Goal: Task Accomplishment & Management: Use online tool/utility

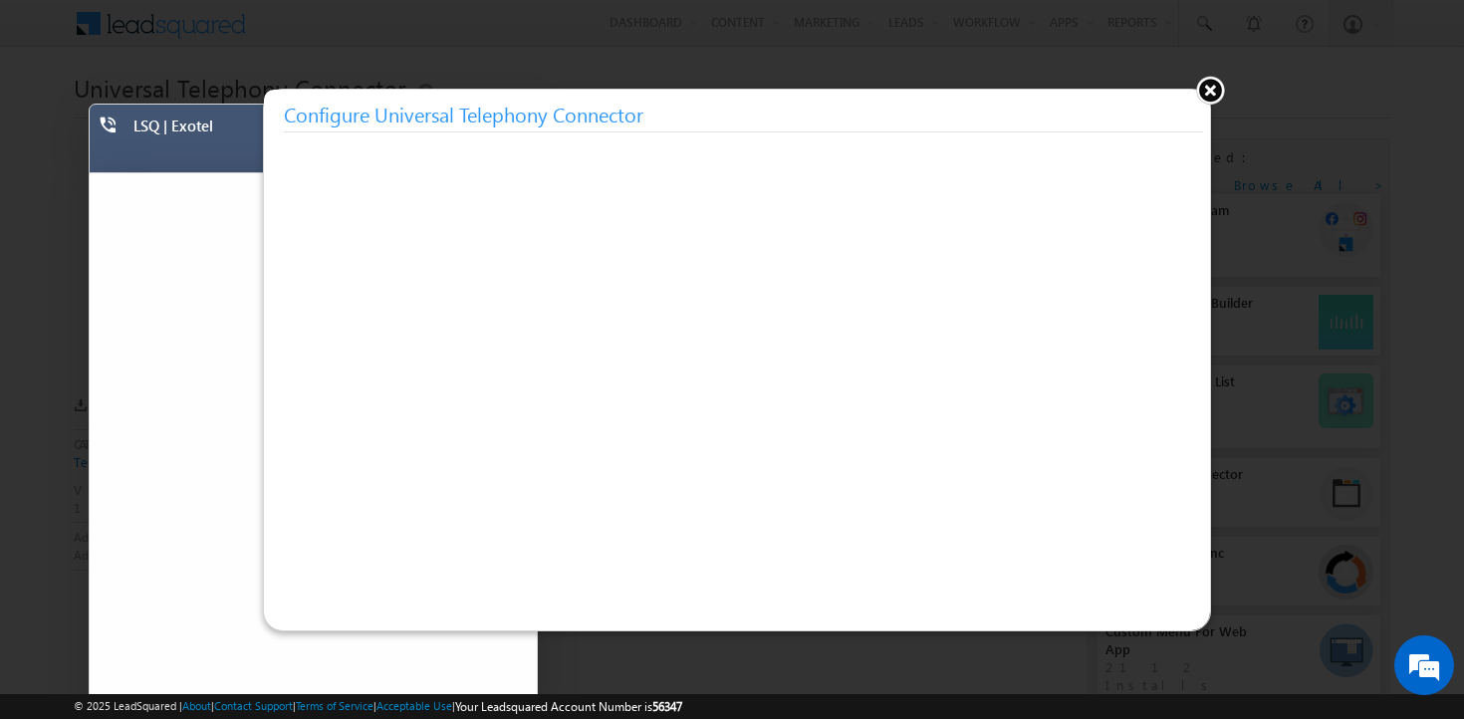
click at [1200, 91] on button at bounding box center [1210, 90] width 30 height 30
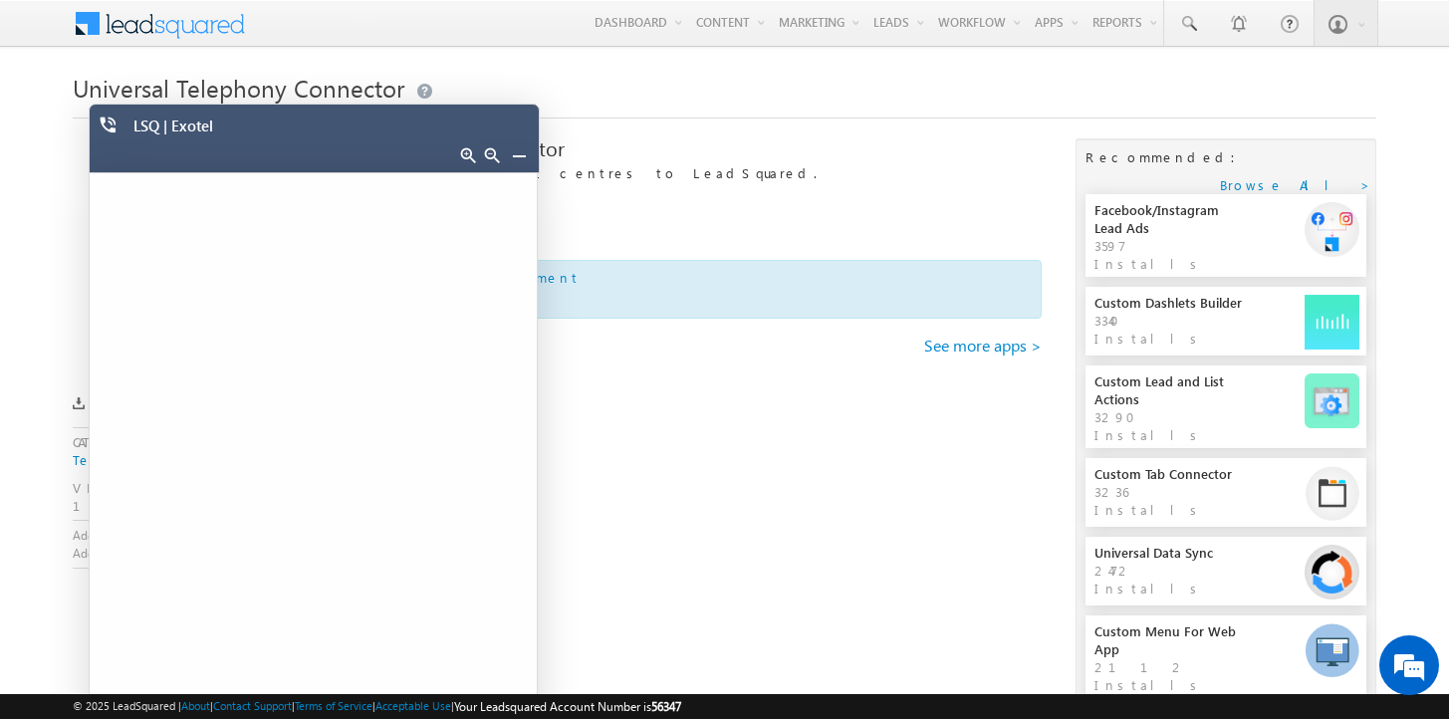
click at [529, 158] on div at bounding box center [503, 158] width 65 height 28
click at [517, 154] on link at bounding box center [519, 155] width 16 height 16
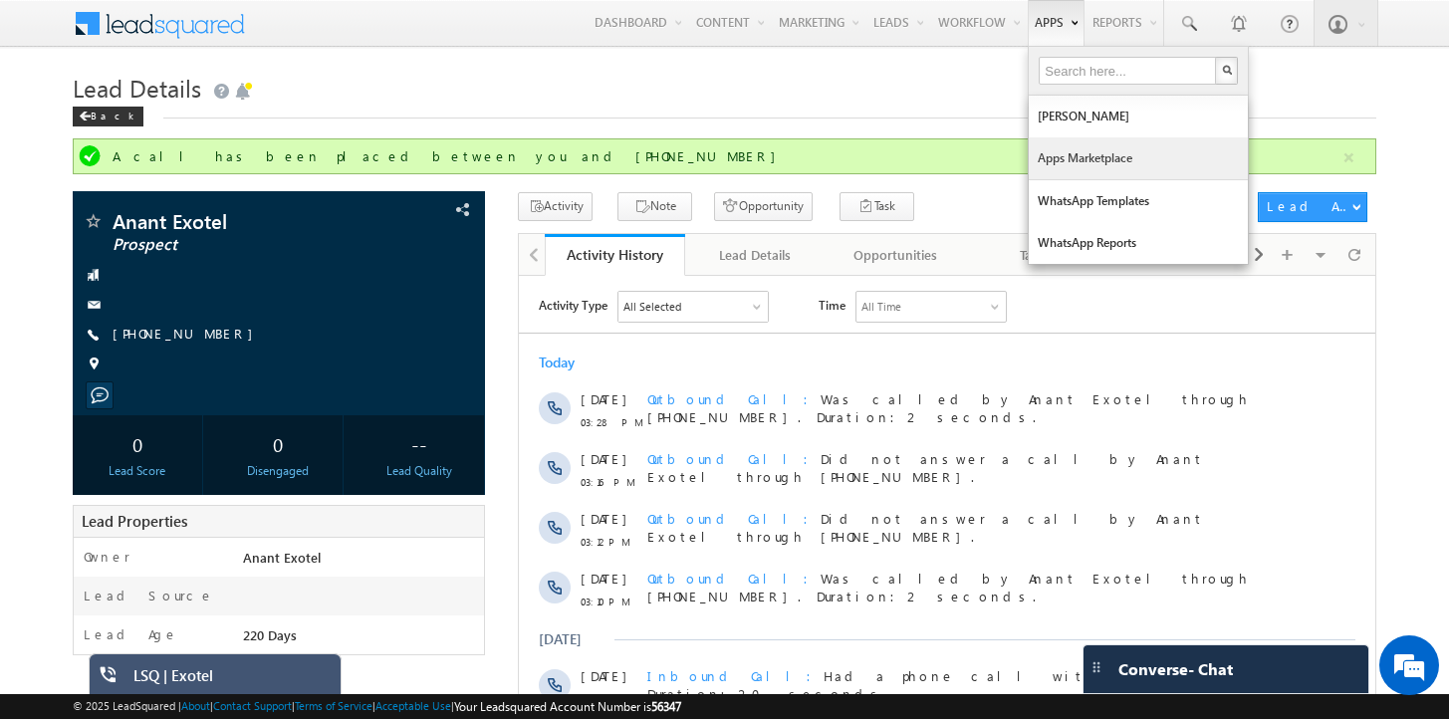
click at [1111, 158] on link "Apps Marketplace" at bounding box center [1138, 158] width 219 height 42
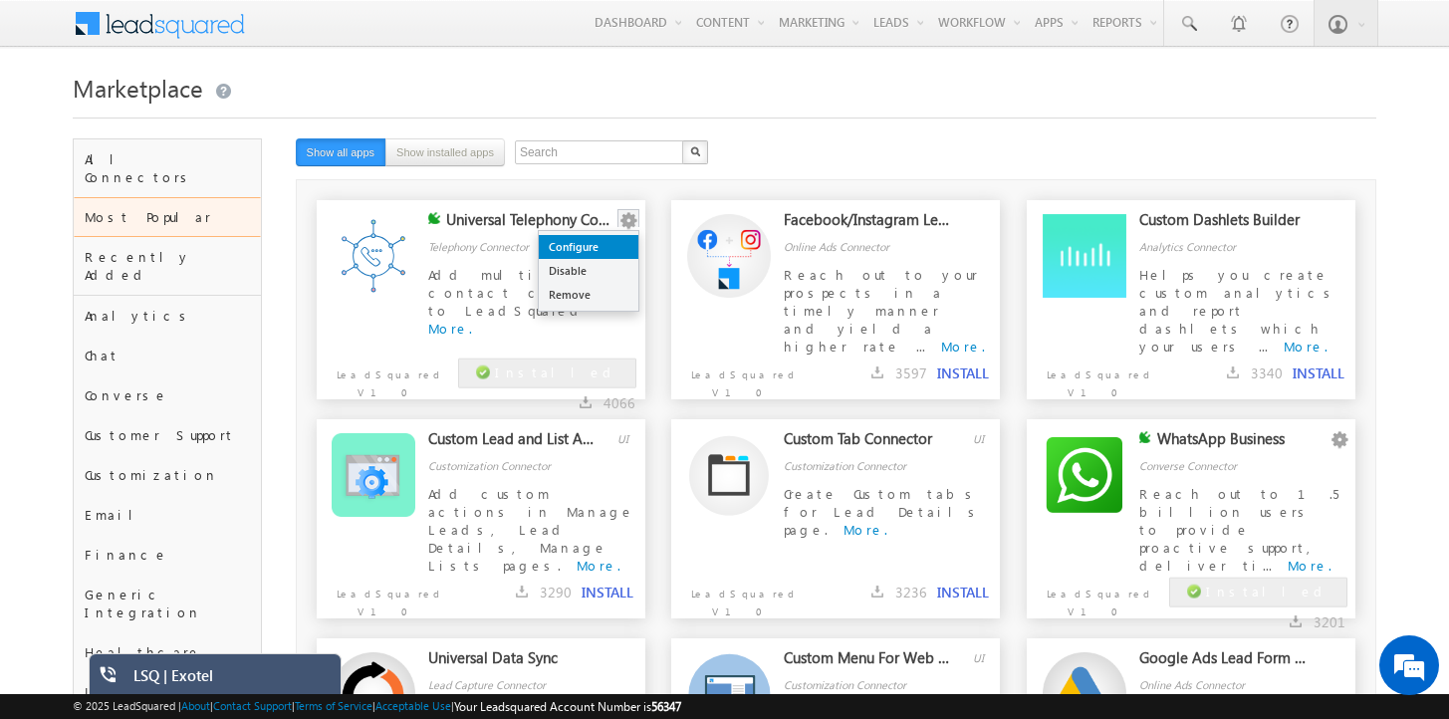
click at [612, 239] on link "Configure" at bounding box center [589, 247] width 100 height 24
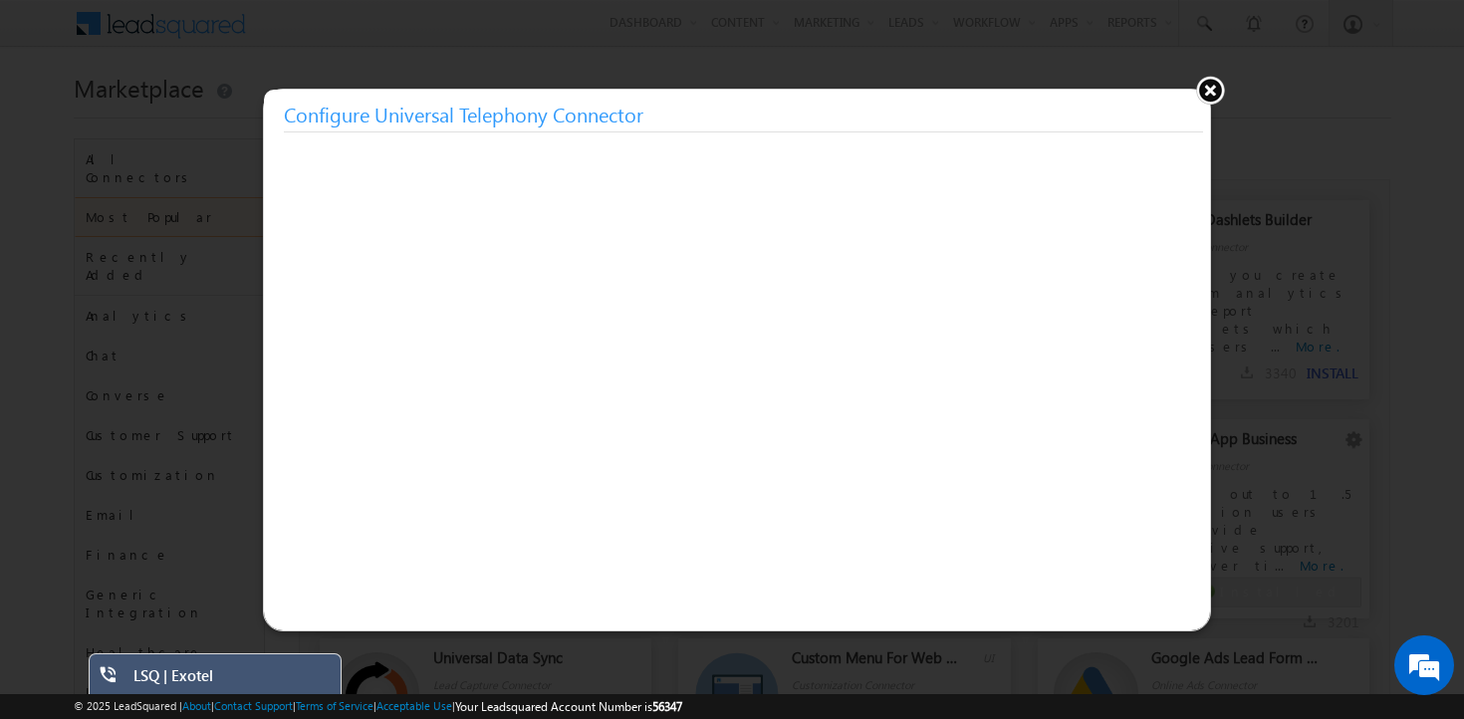
click at [1207, 95] on button at bounding box center [1210, 90] width 30 height 30
